Goal: Information Seeking & Learning: Learn about a topic

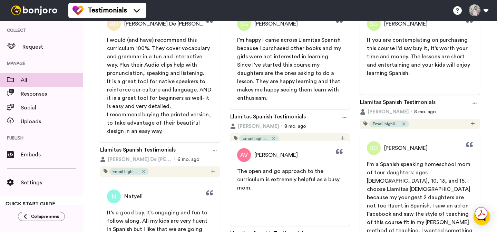
scroll to position [89, 0]
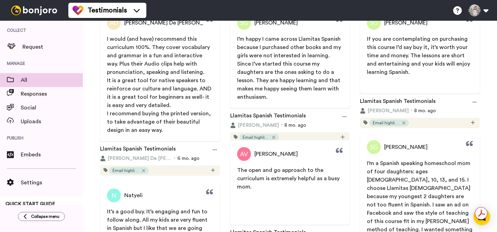
copy span "f you are contemplating on purchasing this course I’d say buy it, it’s worth yo…"
drag, startPoint x: 368, startPoint y: 39, endPoint x: 413, endPoint y: 72, distance: 56.1
click at [413, 74] on p "If you are contemplating on purchasing this course I’d say buy it, it’s worth y…" at bounding box center [420, 55] width 106 height 41
click at [413, 72] on p "If you are contemplating on purchasing this course I’d say buy it, it’s worth y…" at bounding box center [420, 55] width 106 height 41
drag, startPoint x: 417, startPoint y: 74, endPoint x: 366, endPoint y: 39, distance: 61.9
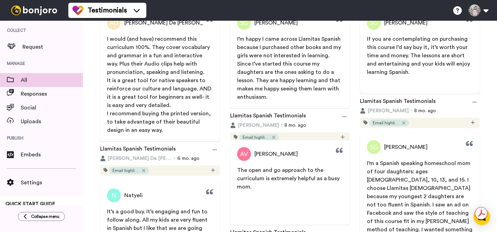
click at [366, 39] on span "If you are contemplating on purchasing this course I’d say buy it, it’s worth y…" at bounding box center [420, 55] width 120 height 41
copy span "If you are contemplating on purchasing this course I’d say buy it, it’s worth y…"
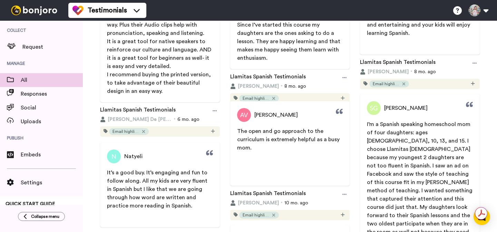
scroll to position [130, 0]
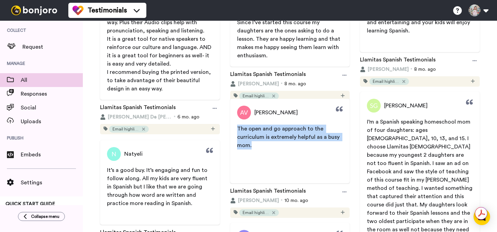
drag, startPoint x: 255, startPoint y: 147, endPoint x: 238, endPoint y: 129, distance: 24.7
click at [238, 129] on p "The open and go approach to the curriculum is extremely helpful as a busy mom." at bounding box center [290, 137] width 106 height 25
copy span "The open and go approach to the curriculum is extremely helpful as a busy mom."
